Goal: Task Accomplishment & Management: Use online tool/utility

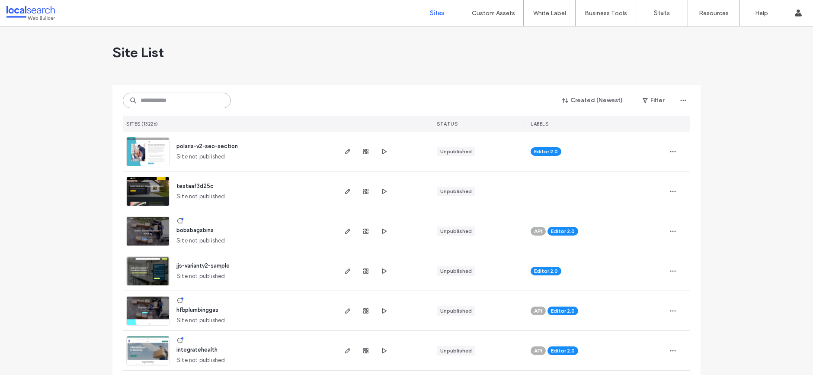
click at [213, 102] on input at bounding box center [177, 101] width 108 height 16
paste input "********"
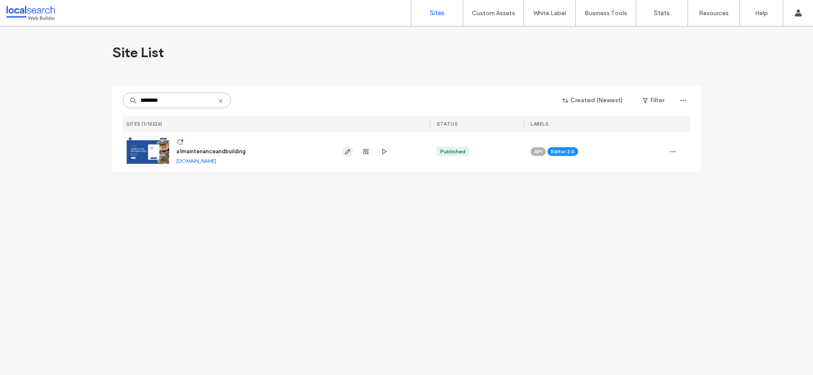
type input "********"
click at [348, 151] on icon "button" at bounding box center [347, 151] width 7 height 7
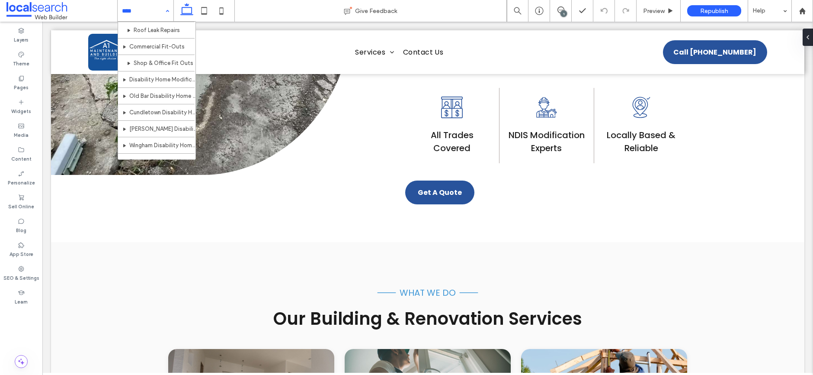
scroll to position [228, 0]
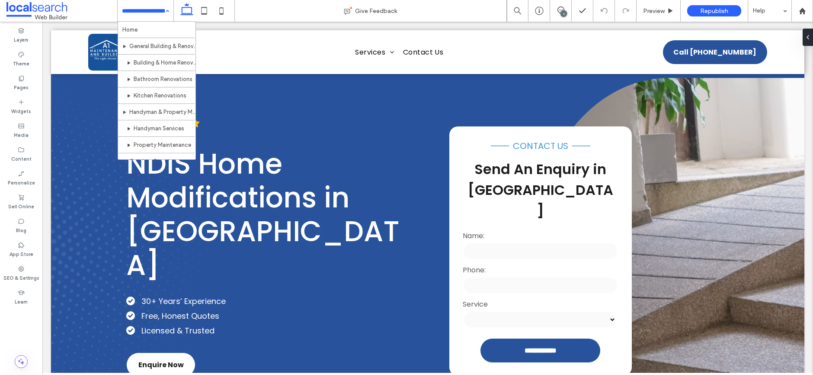
click at [150, 15] on input at bounding box center [143, 11] width 43 height 22
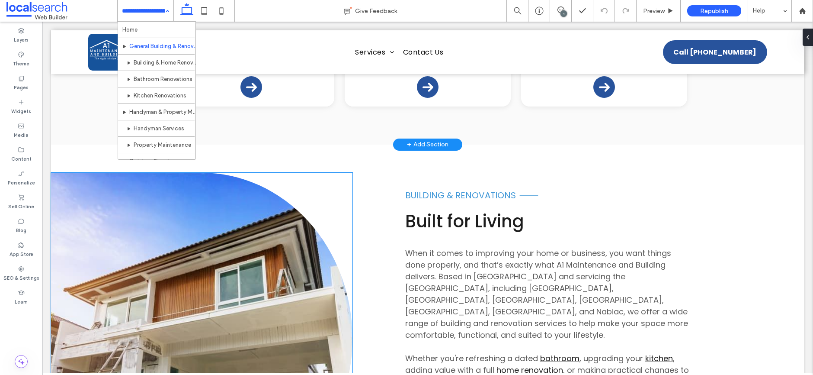
scroll to position [195, 0]
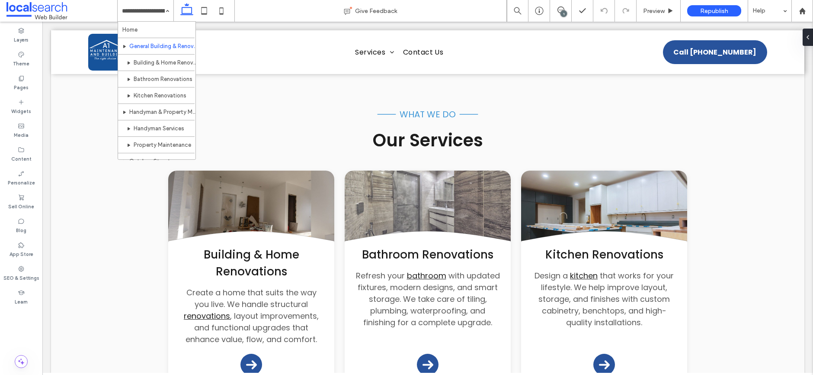
click at [159, 10] on input at bounding box center [143, 11] width 43 height 22
click at [166, 15] on div "Home General Building & Renovation Building & Home Renovations Bathroom Renovat…" at bounding box center [146, 11] width 56 height 22
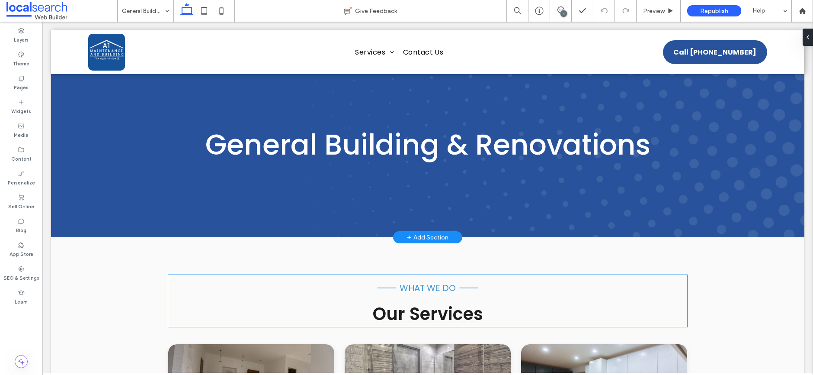
scroll to position [0, 0]
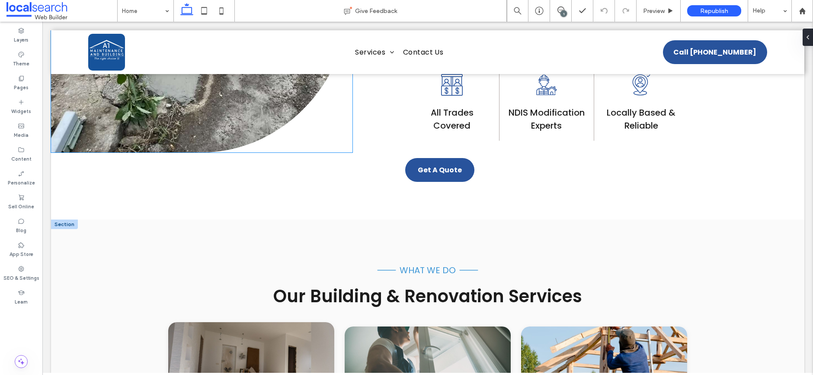
scroll to position [1100, 0]
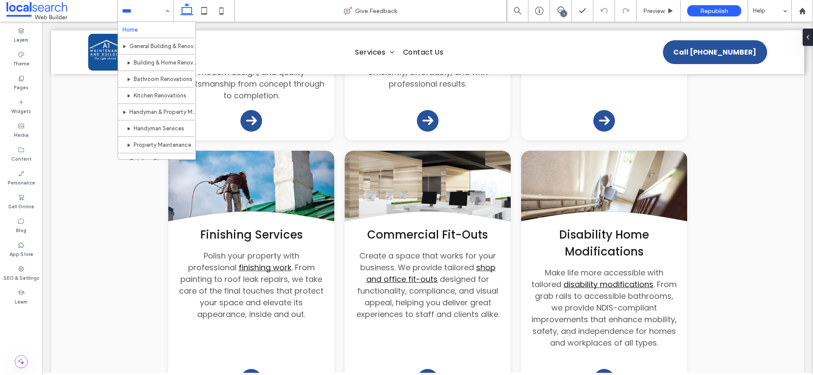
click at [139, 5] on input at bounding box center [143, 11] width 43 height 22
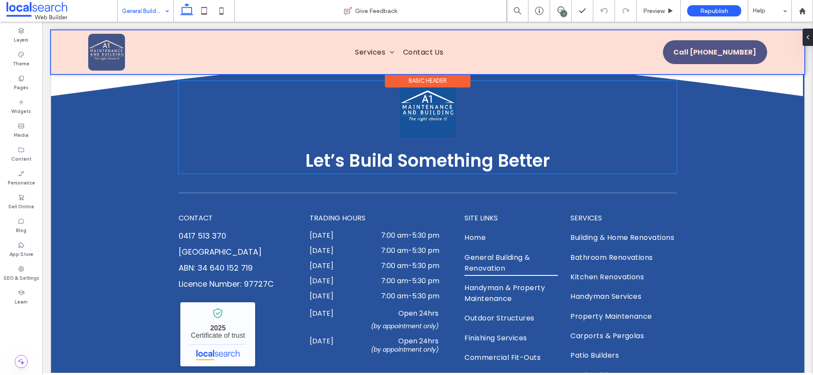
scroll to position [553, 0]
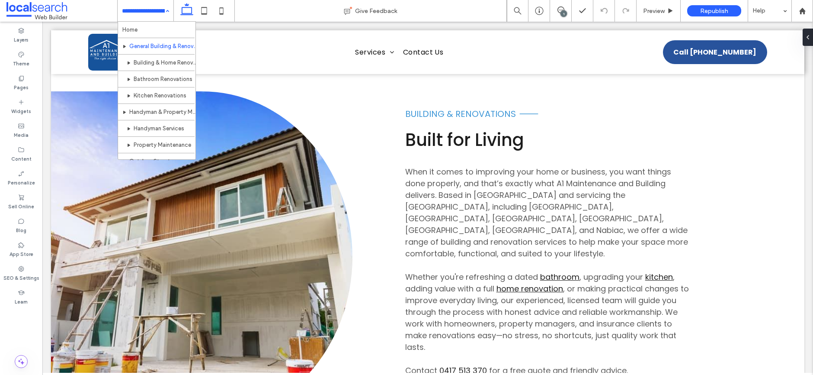
click at [144, 16] on input at bounding box center [143, 11] width 43 height 22
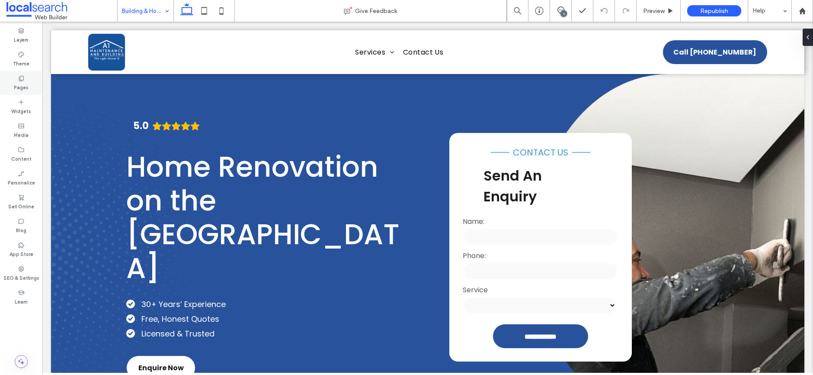
click at [24, 83] on label "Pages" at bounding box center [21, 87] width 15 height 10
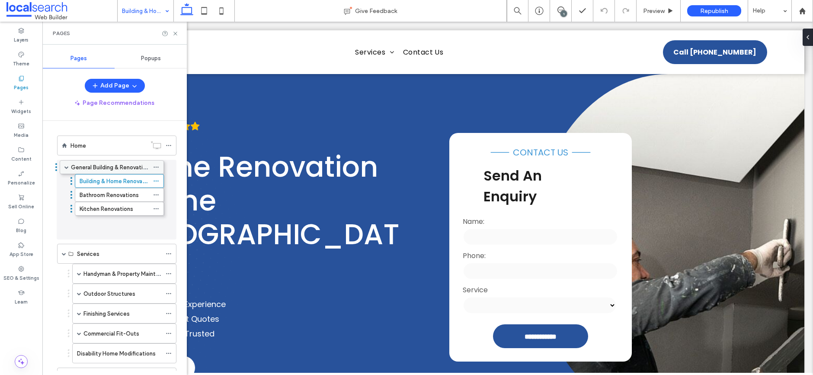
drag, startPoint x: 81, startPoint y: 190, endPoint x: 69, endPoint y: 166, distance: 26.9
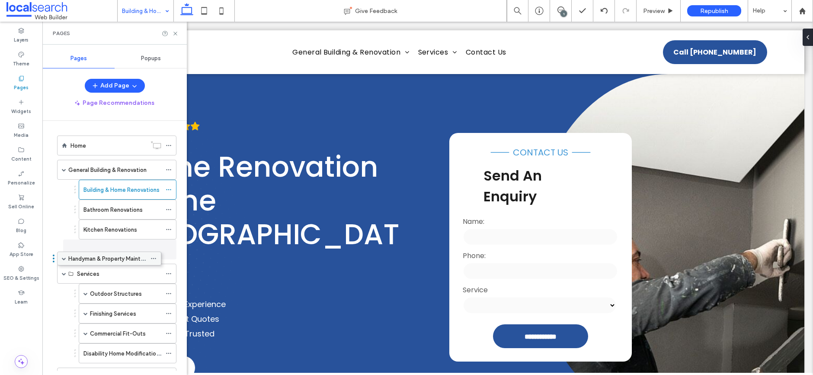
drag, startPoint x: 80, startPoint y: 274, endPoint x: 64, endPoint y: 258, distance: 22.3
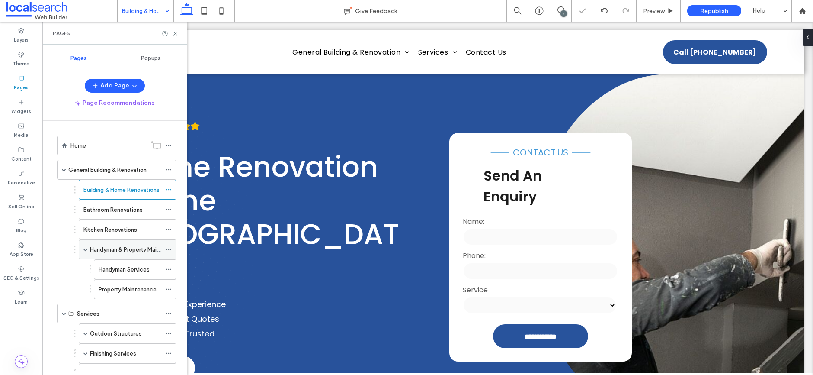
click at [85, 249] on span at bounding box center [85, 249] width 4 height 4
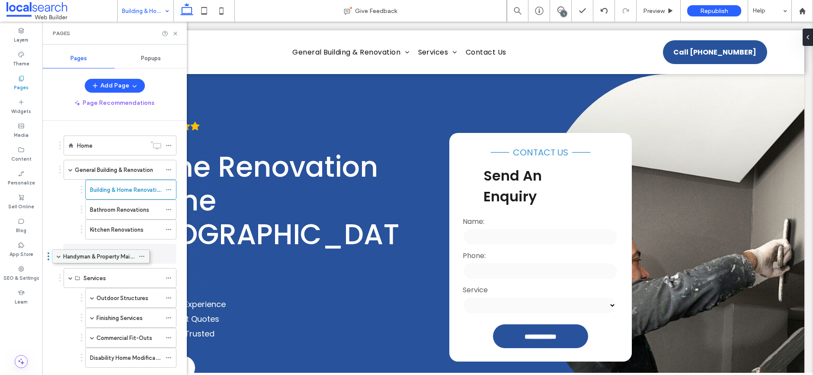
drag, startPoint x: 87, startPoint y: 250, endPoint x: 61, endPoint y: 256, distance: 27.4
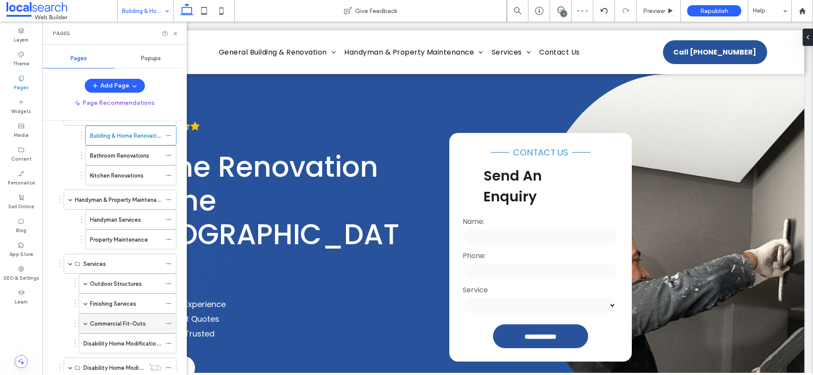
scroll to position [92, 0]
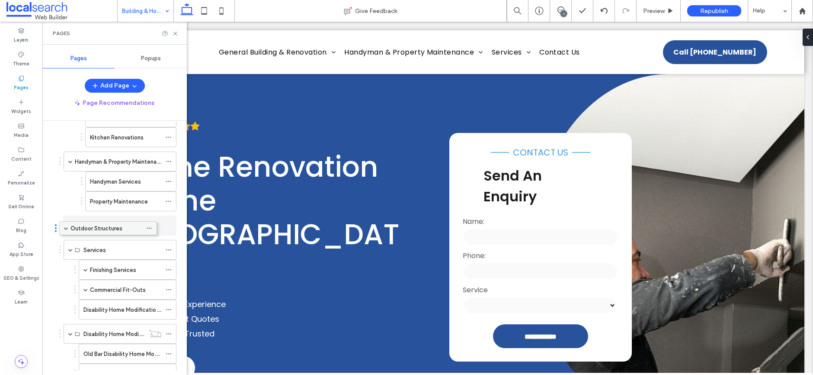
drag, startPoint x: 85, startPoint y: 247, endPoint x: 66, endPoint y: 228, distance: 27.2
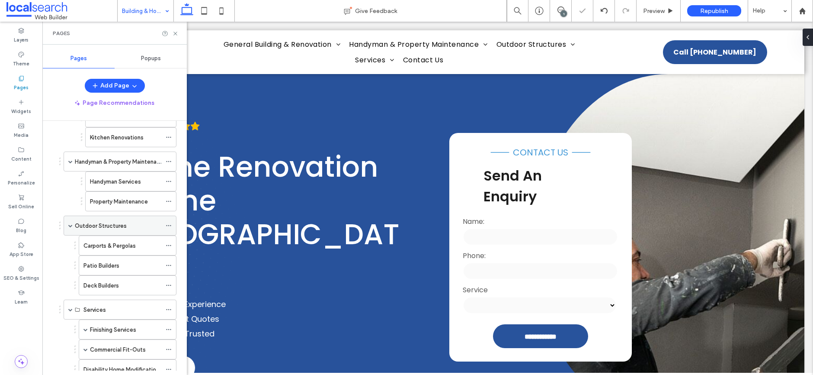
click at [70, 225] on span at bounding box center [70, 225] width 4 height 4
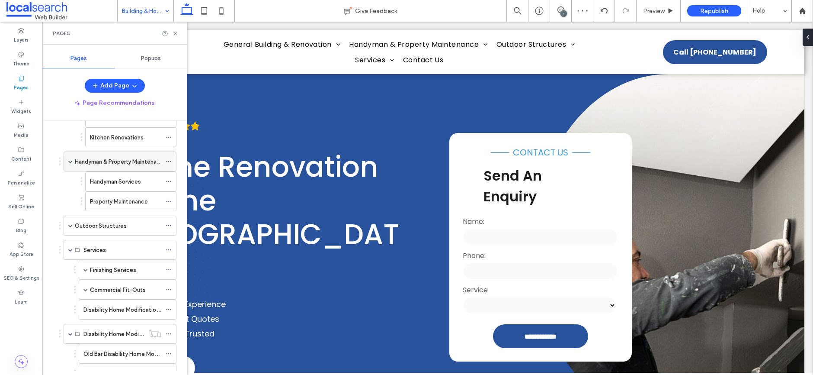
click at [71, 160] on span at bounding box center [70, 161] width 4 height 4
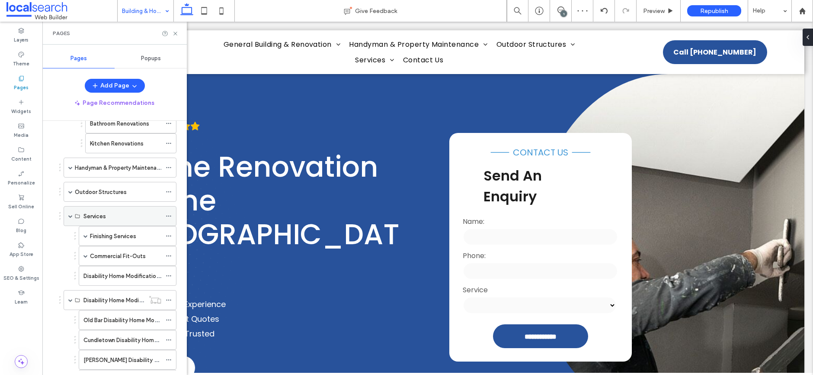
scroll to position [13, 0]
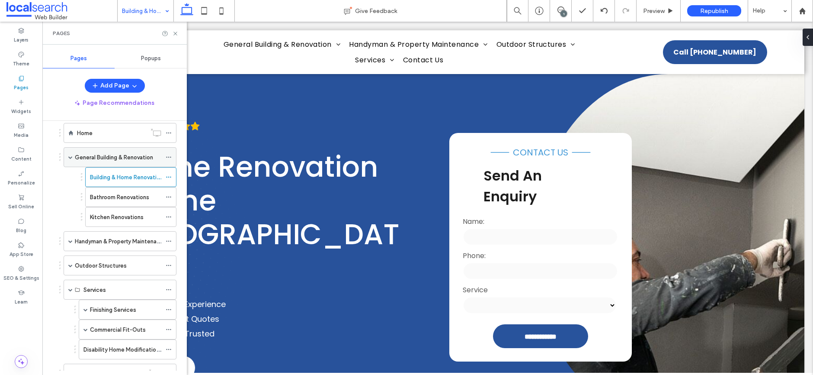
click at [69, 160] on span at bounding box center [70, 157] width 4 height 19
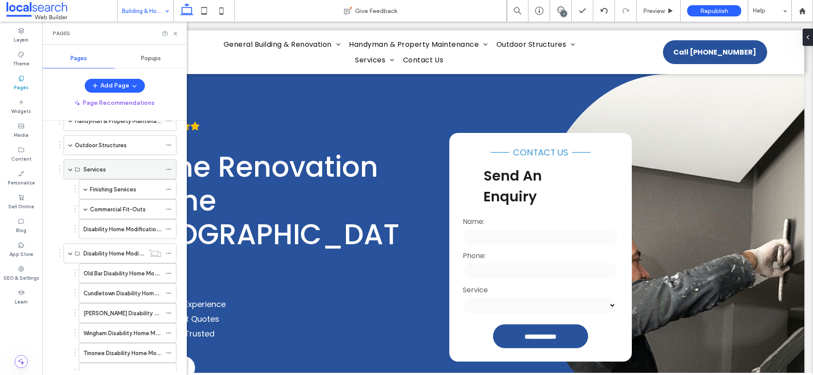
scroll to position [42, 0]
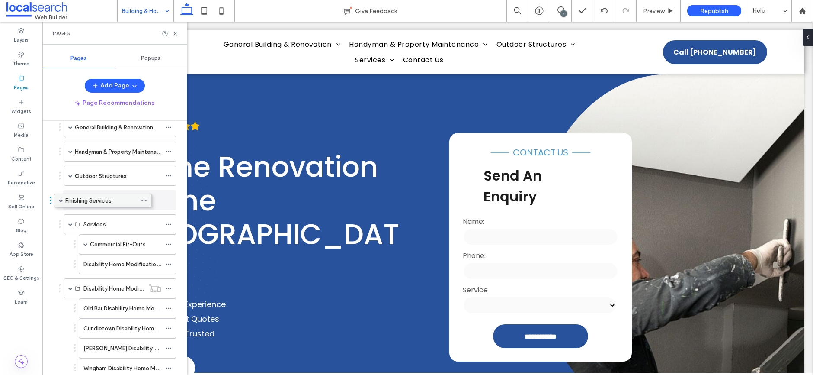
drag, startPoint x: 87, startPoint y: 219, endPoint x: 62, endPoint y: 199, distance: 32.2
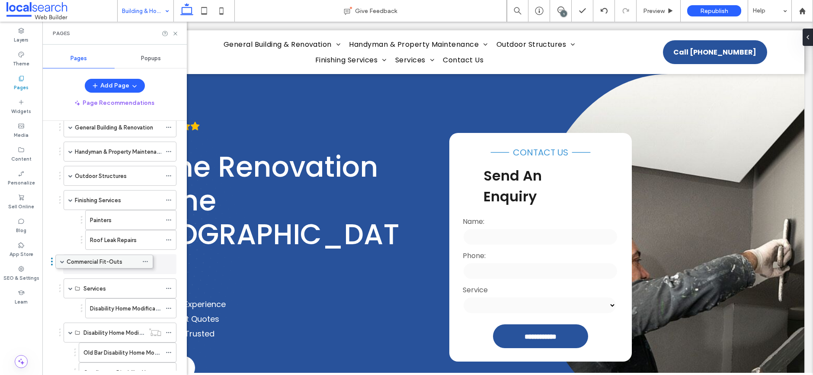
drag, startPoint x: 92, startPoint y: 282, endPoint x: 68, endPoint y: 258, distance: 33.3
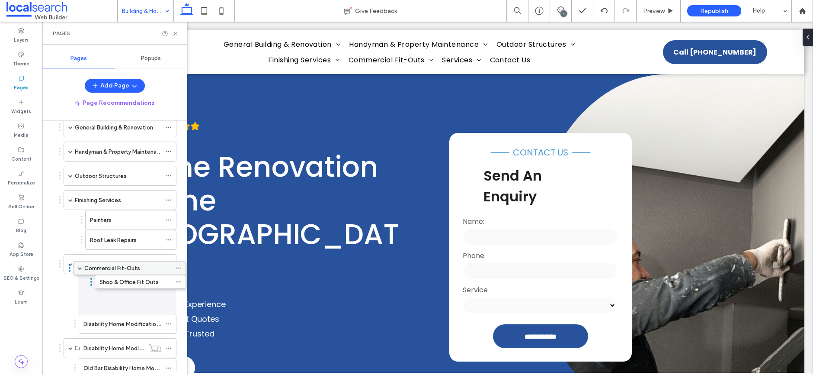
drag, startPoint x: 76, startPoint y: 261, endPoint x: 86, endPoint y: 268, distance: 11.8
click at [96, 284] on div "Commercial Fit-Outs" at bounding box center [130, 284] width 91 height 20
click at [93, 282] on span at bounding box center [92, 284] width 4 height 4
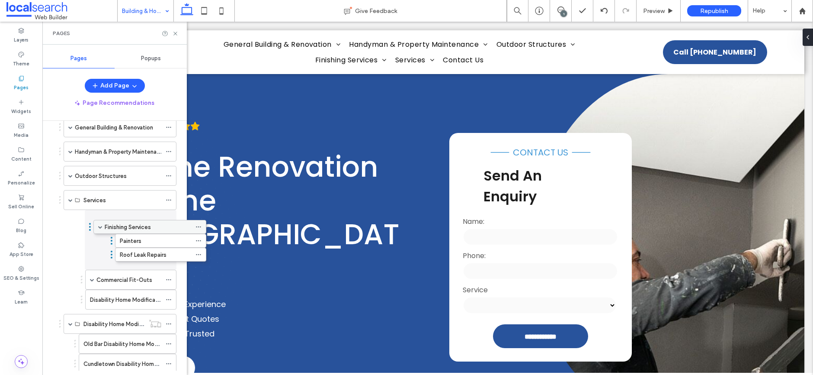
drag, startPoint x: 71, startPoint y: 198, endPoint x: 101, endPoint y: 228, distance: 42.2
click at [93, 219] on span at bounding box center [92, 220] width 4 height 4
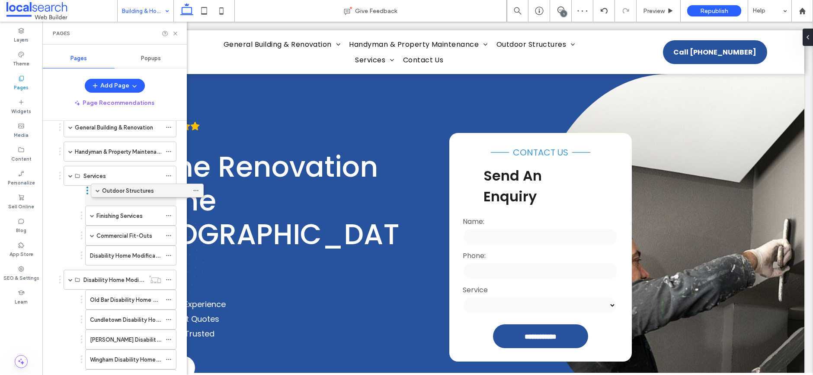
drag, startPoint x: 70, startPoint y: 174, endPoint x: 97, endPoint y: 192, distance: 32.5
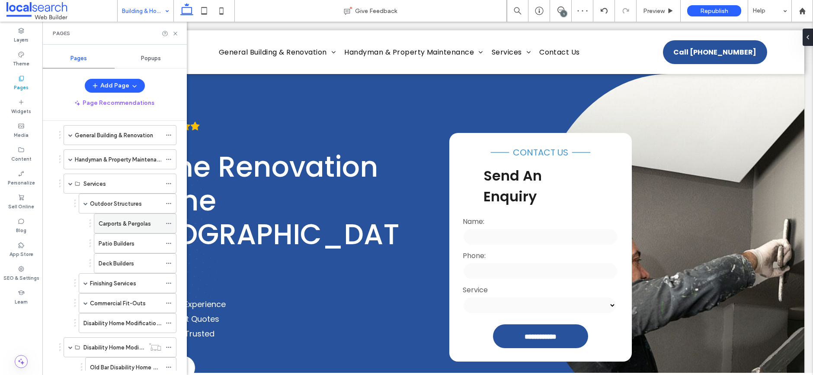
scroll to position [34, 0]
click at [84, 202] on span at bounding box center [85, 204] width 4 height 4
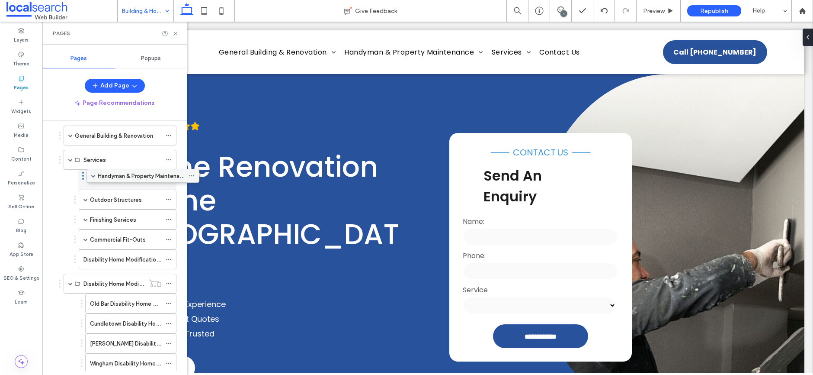
drag, startPoint x: 71, startPoint y: 160, endPoint x: 93, endPoint y: 180, distance: 29.4
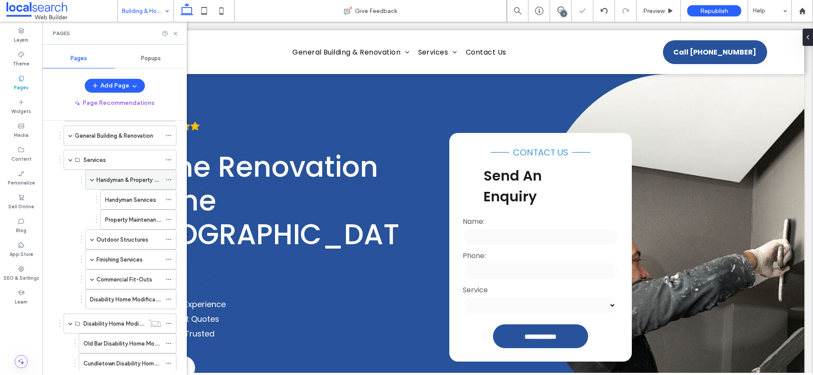
click at [92, 179] on span at bounding box center [92, 179] width 4 height 4
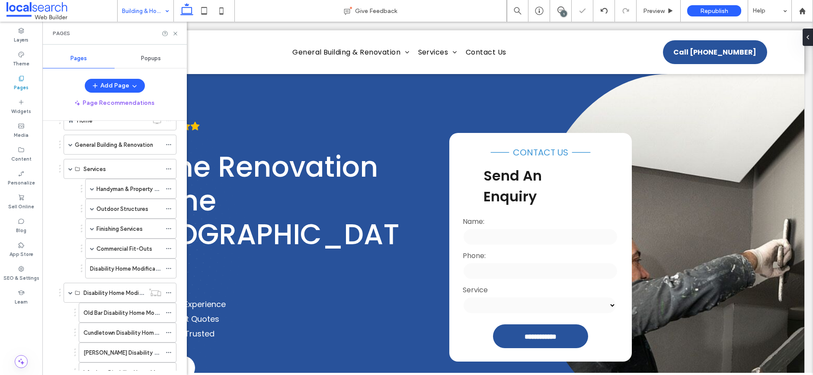
scroll to position [0, 0]
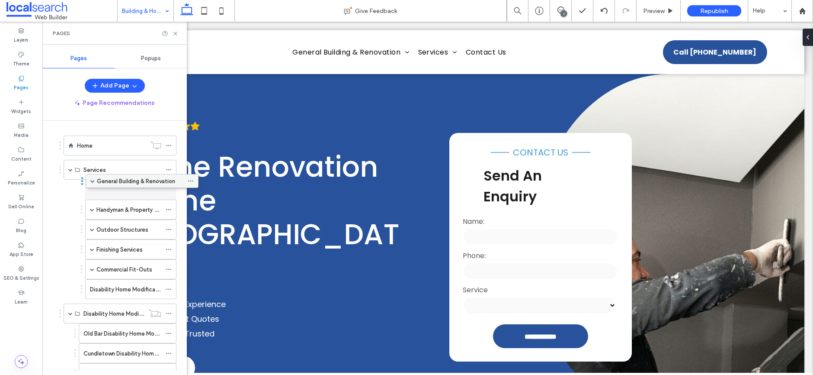
drag, startPoint x: 71, startPoint y: 169, endPoint x: 93, endPoint y: 183, distance: 26.3
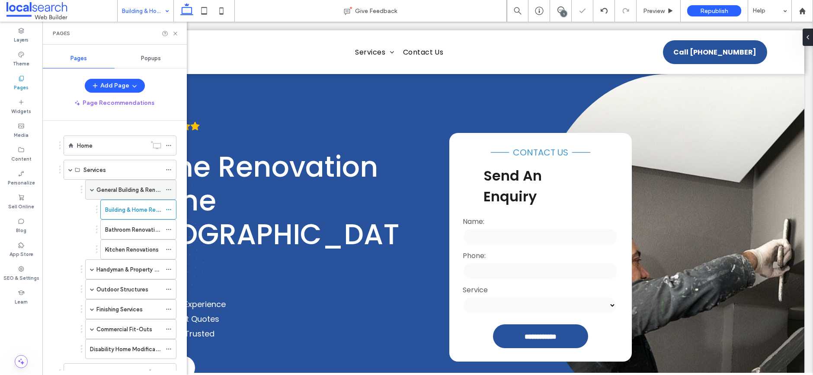
click at [93, 186] on span at bounding box center [92, 189] width 4 height 19
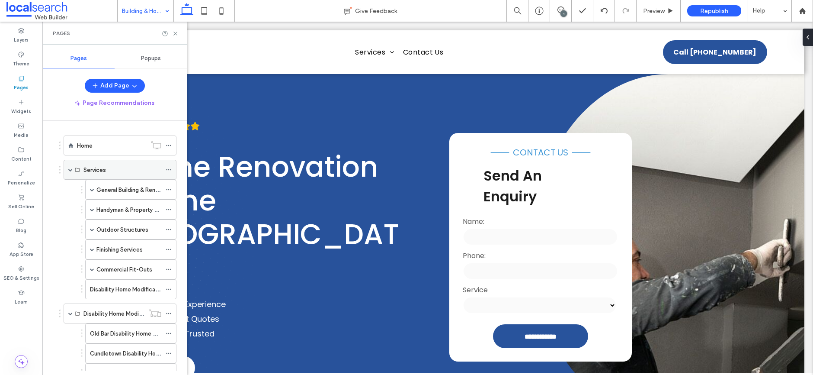
click at [169, 167] on icon at bounding box center [169, 170] width 6 height 6
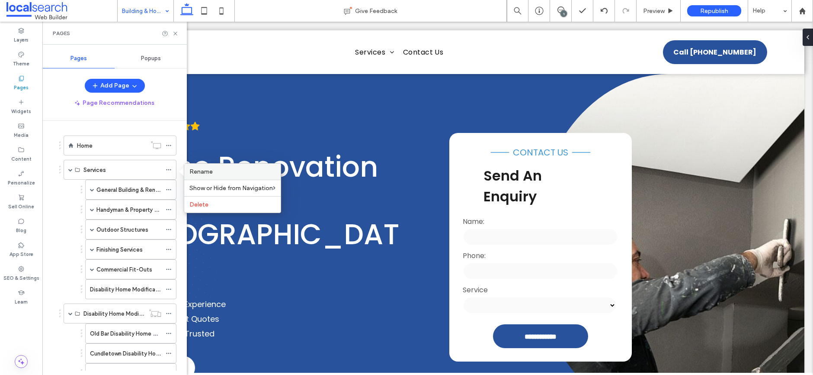
click at [195, 173] on span "Rename" at bounding box center [200, 171] width 23 height 7
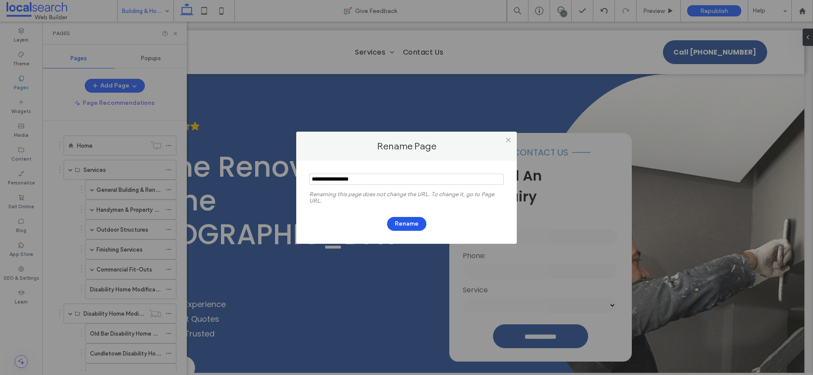
type input "**********"
drag, startPoint x: 411, startPoint y: 228, endPoint x: 412, endPoint y: 222, distance: 5.4
click at [412, 225] on button "Rename" at bounding box center [406, 224] width 39 height 14
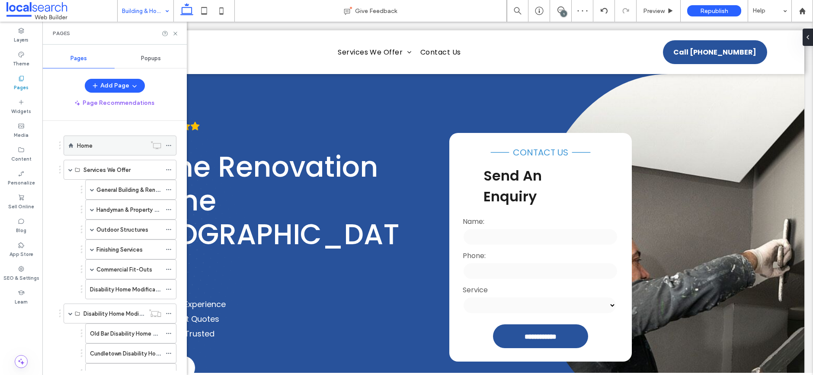
click at [168, 145] on icon at bounding box center [169, 145] width 6 height 6
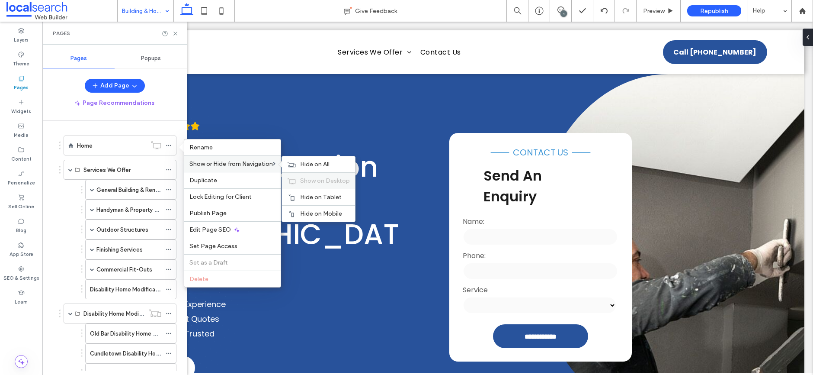
click at [307, 179] on span "Show on Desktop" at bounding box center [325, 180] width 50 height 7
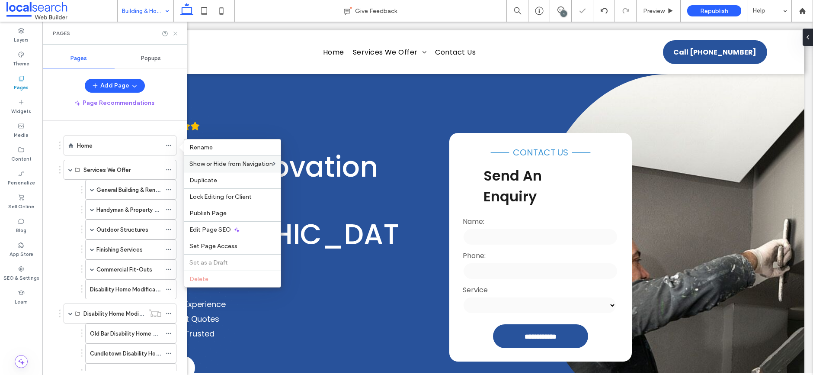
click at [173, 32] on use at bounding box center [174, 33] width 3 height 3
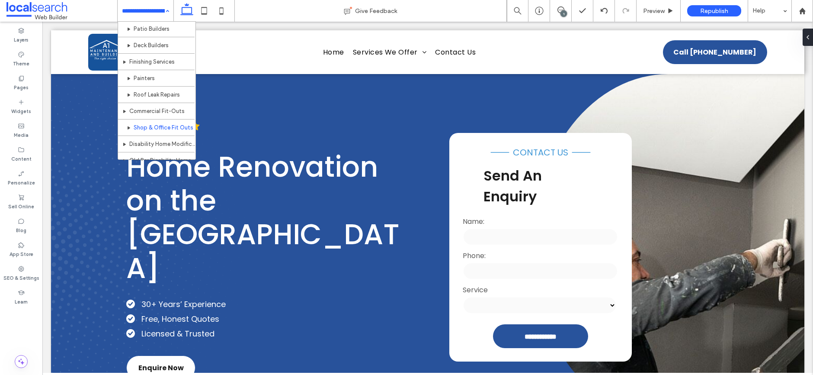
scroll to position [236, 0]
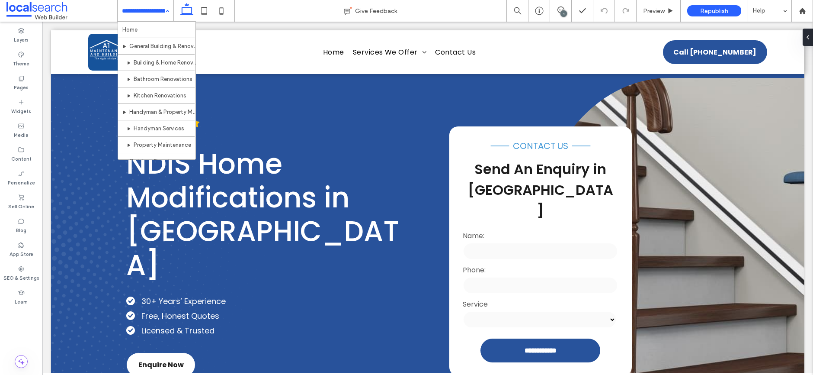
click at [176, 12] on div at bounding box center [203, 11] width 61 height 22
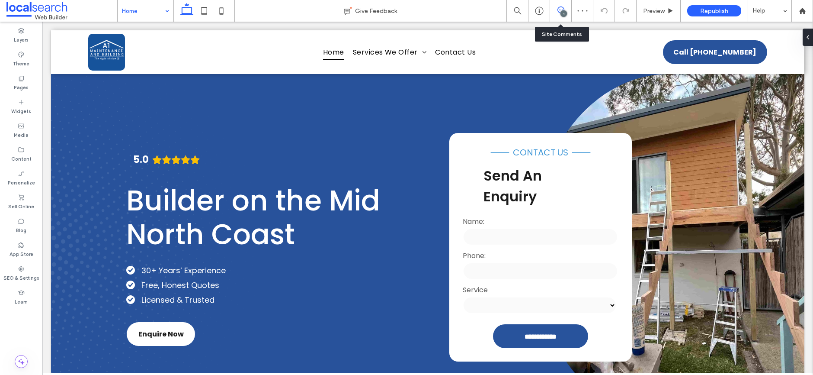
click at [562, 6] on icon at bounding box center [561, 9] width 7 height 7
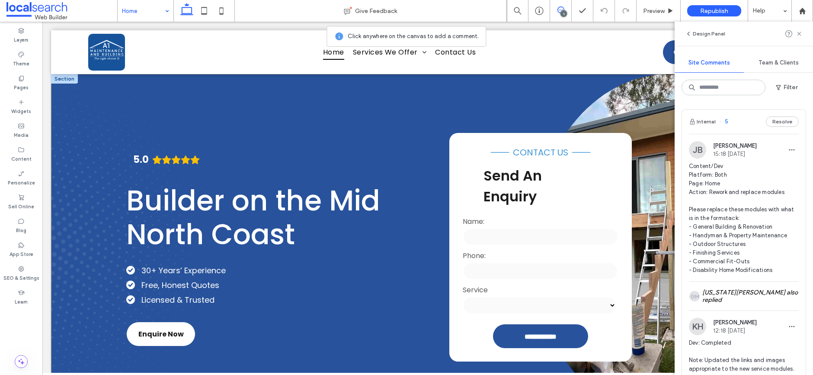
click at [109, 132] on div "**********" at bounding box center [428, 247] width 754 height 346
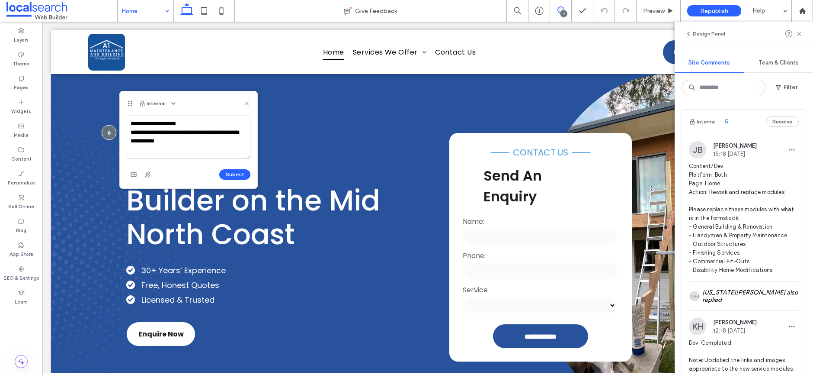
type textarea "**********"
click at [233, 176] on button "Submit" at bounding box center [234, 174] width 31 height 10
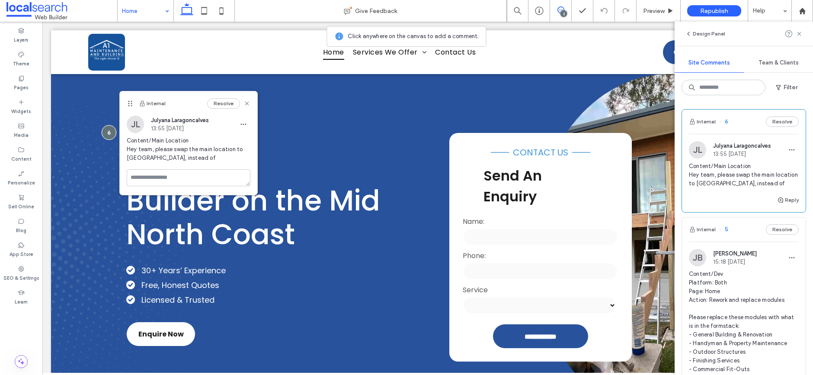
click at [247, 130] on span "button" at bounding box center [244, 124] width 14 height 14
click at [246, 141] on div "Edit" at bounding box center [275, 146] width 77 height 16
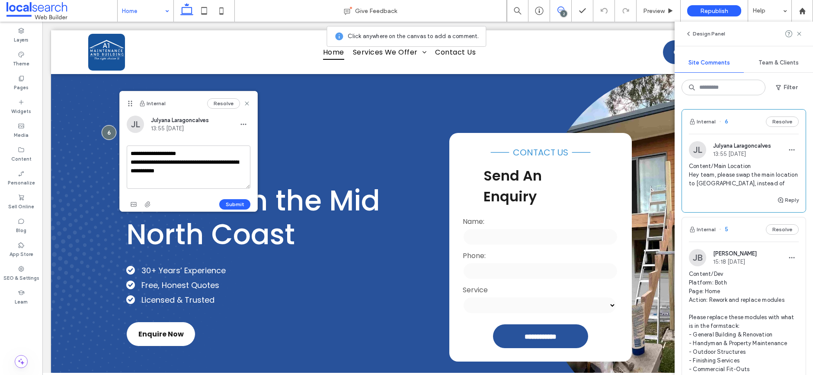
click at [205, 170] on textarea "**********" at bounding box center [189, 166] width 124 height 43
drag, startPoint x: 208, startPoint y: 180, endPoint x: 215, endPoint y: 186, distance: 8.7
click at [209, 181] on textarea "**********" at bounding box center [189, 166] width 124 height 43
click at [215, 183] on textarea "**********" at bounding box center [189, 166] width 124 height 43
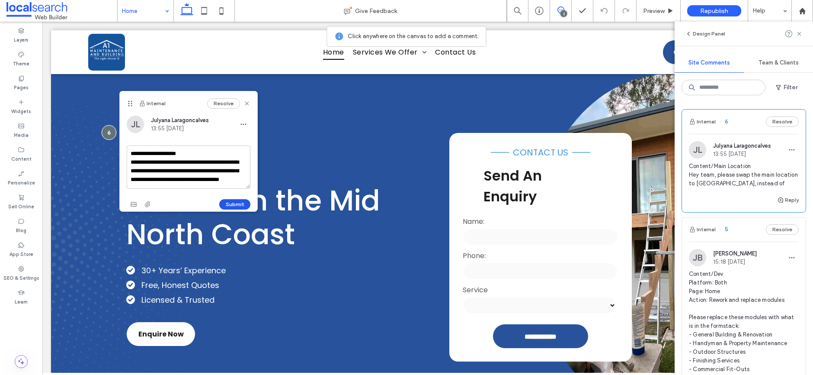
type textarea "**********"
click at [236, 204] on button "Submit" at bounding box center [234, 204] width 31 height 10
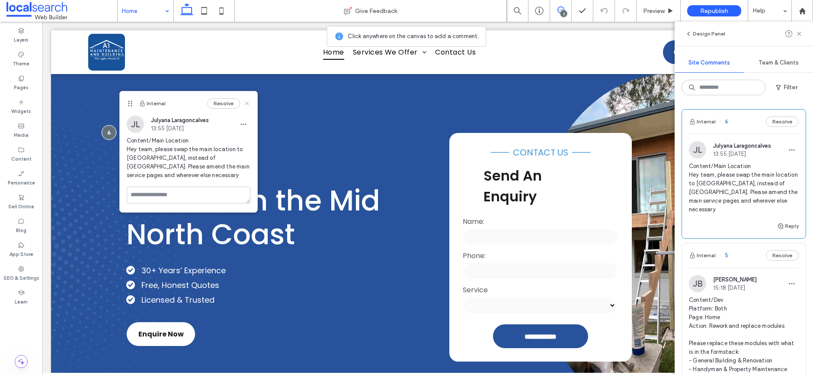
click at [247, 103] on use at bounding box center [247, 103] width 4 height 4
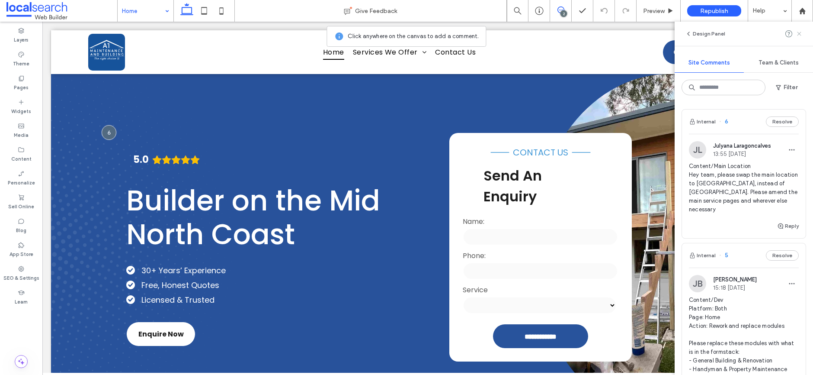
click at [801, 34] on icon at bounding box center [799, 33] width 7 height 7
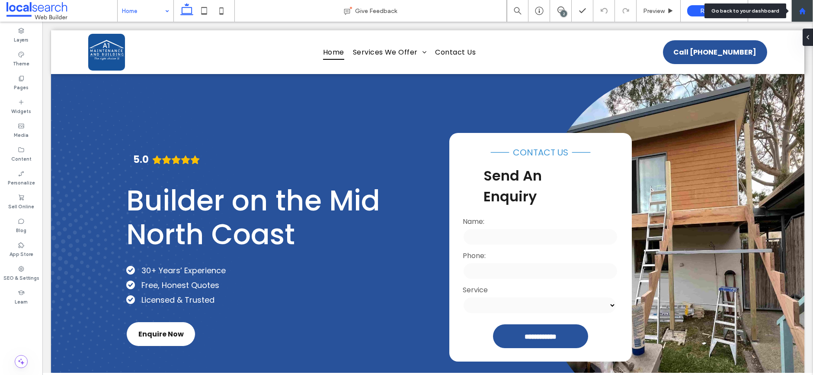
drag, startPoint x: 802, startPoint y: 15, endPoint x: 721, endPoint y: 1, distance: 83.0
click at [802, 15] on div at bounding box center [803, 11] width 22 height 22
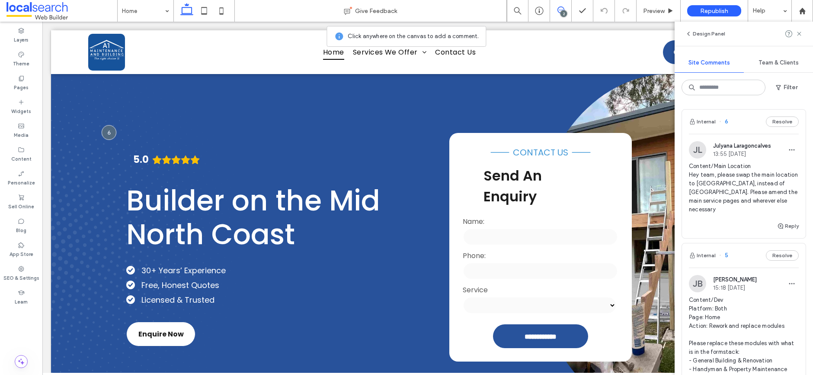
click at [562, 14] on div "2" at bounding box center [564, 13] width 6 height 6
